Goal: Task Accomplishment & Management: Use online tool/utility

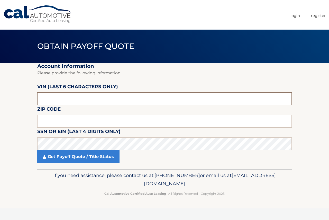
click at [47, 96] on input "text" at bounding box center [164, 98] width 254 height 13
type input "200891"
type input "19057"
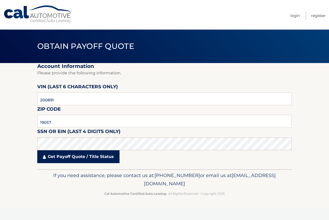
click at [66, 160] on link "Get Payoff Quote / Title Status" at bounding box center [78, 156] width 82 height 13
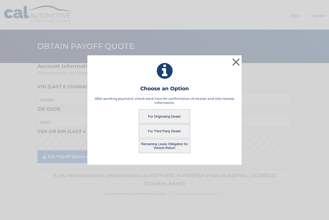
click at [161, 118] on button "For Originating Dealer" at bounding box center [164, 116] width 51 height 14
click at [161, 117] on button "For Originating Dealer" at bounding box center [164, 116] width 51 height 14
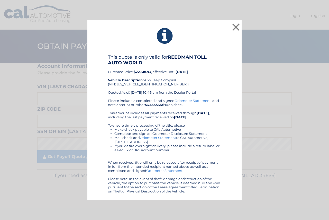
click at [174, 171] on link "Odometer Statement" at bounding box center [164, 170] width 36 height 4
click at [235, 26] on button "×" at bounding box center [236, 27] width 10 height 10
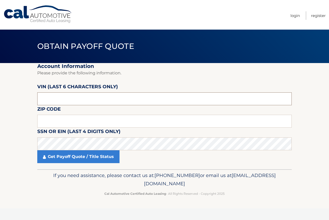
drag, startPoint x: 62, startPoint y: 101, endPoint x: 32, endPoint y: 99, distance: 30.1
click at [62, 101] on input "text" at bounding box center [164, 98] width 254 height 13
paste input "200891"
type input "200891"
drag, startPoint x: 53, startPoint y: 123, endPoint x: 53, endPoint y: 131, distance: 8.2
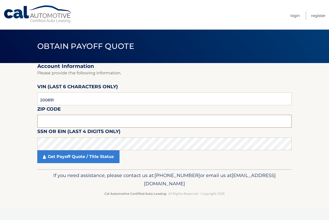
click at [53, 123] on input "text" at bounding box center [164, 121] width 254 height 13
paste input "19057"
type input "19057"
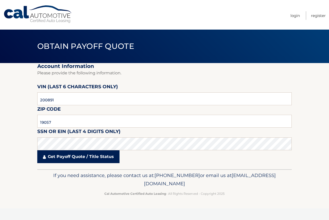
click at [76, 159] on link "Get Payoff Quote / Title Status" at bounding box center [78, 156] width 82 height 13
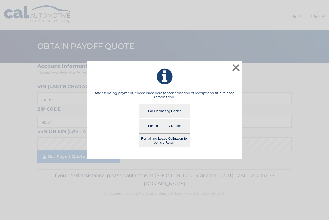
click at [146, 142] on button "Remaining Lease Obligation for Vehicle Return" at bounding box center [164, 140] width 51 height 14
click at [156, 140] on button "Remaining Lease Obligation for Vehicle Return" at bounding box center [164, 140] width 51 height 14
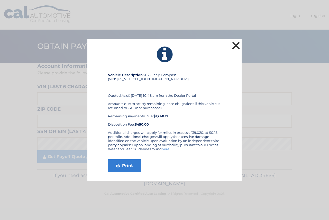
click at [237, 43] on button "×" at bounding box center [236, 45] width 10 height 10
